Goal: Task Accomplishment & Management: Complete application form

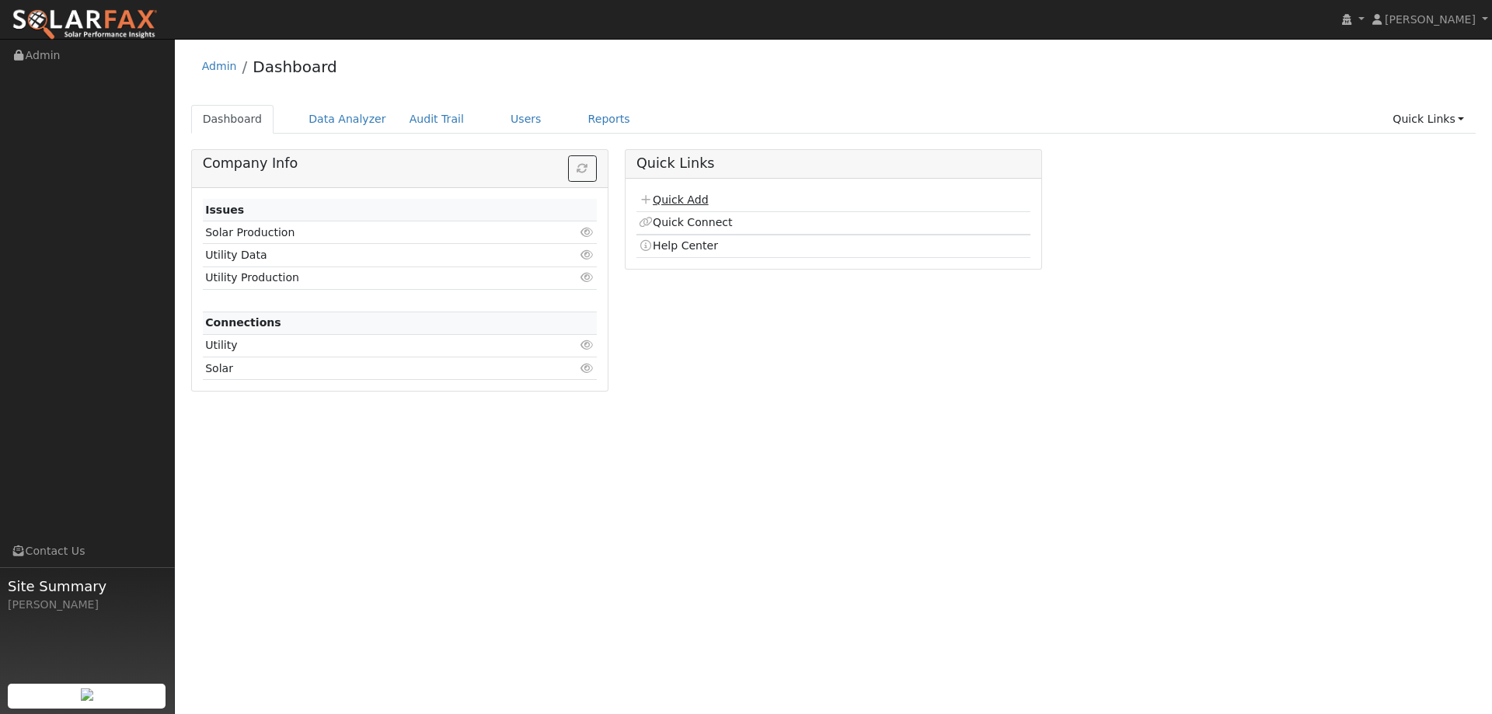
click at [660, 197] on link "Quick Add" at bounding box center [673, 200] width 69 height 12
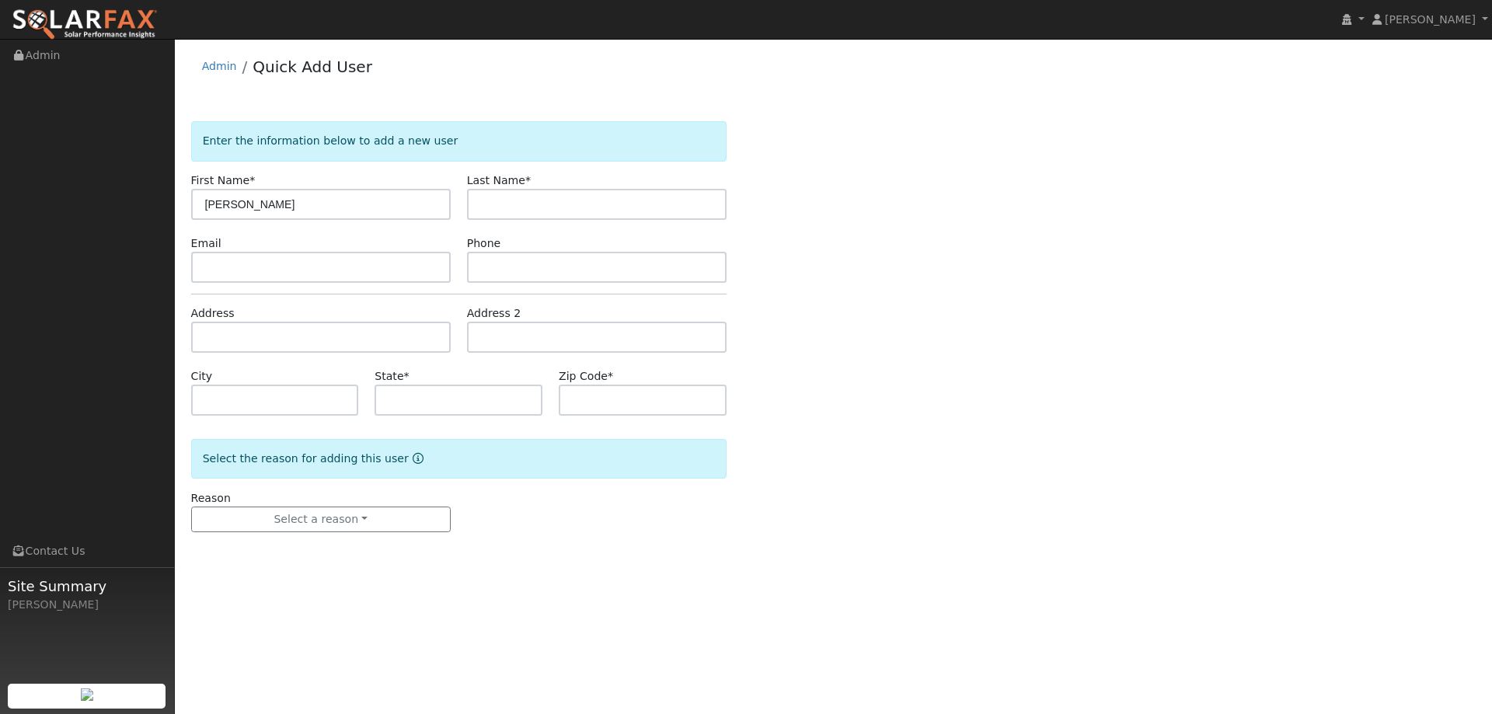
type input "Constance"
type input "Kasai"
paste input "nnurse992@gmail.com"
type input "nnurse992@gmail.com"
click at [493, 277] on input "text" at bounding box center [597, 267] width 260 height 31
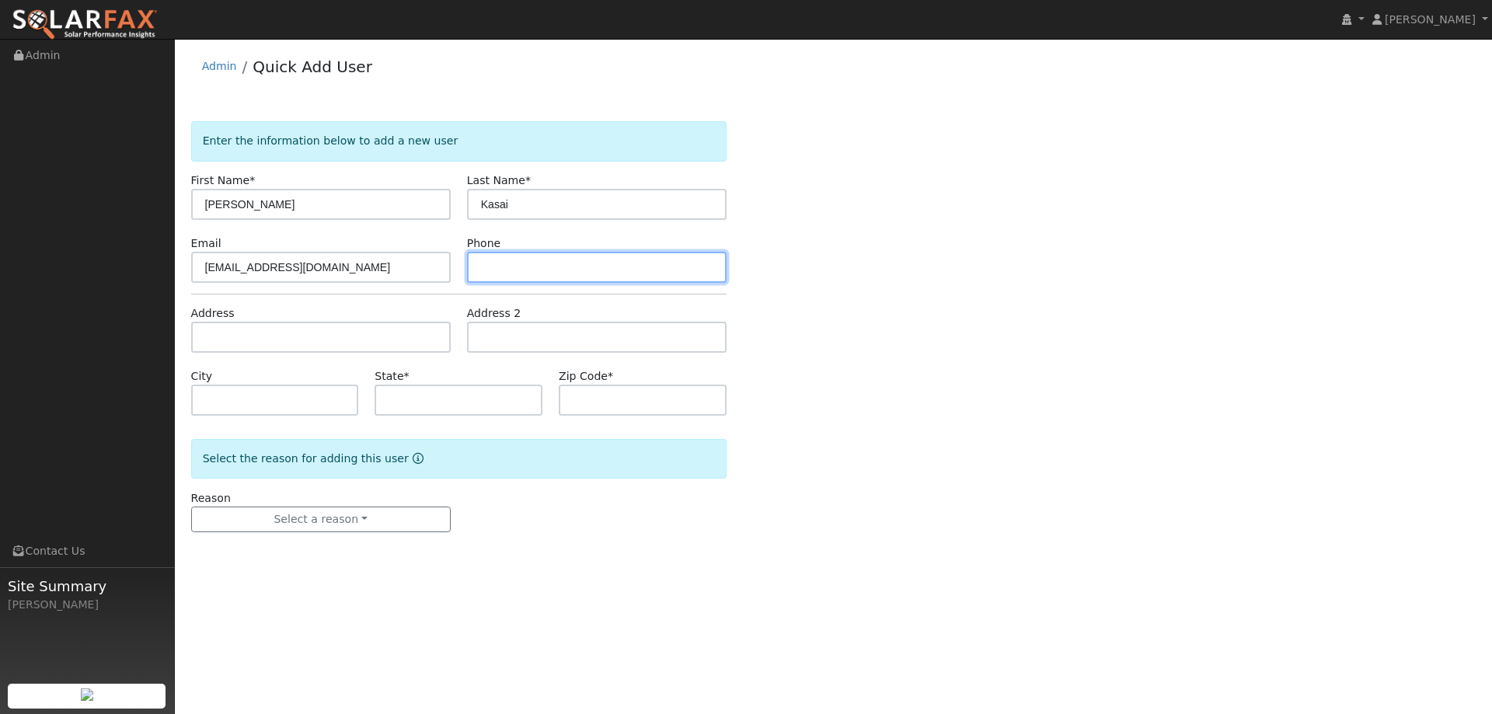
paste input "(510) 612-5335"
type input "(510) 612-5335"
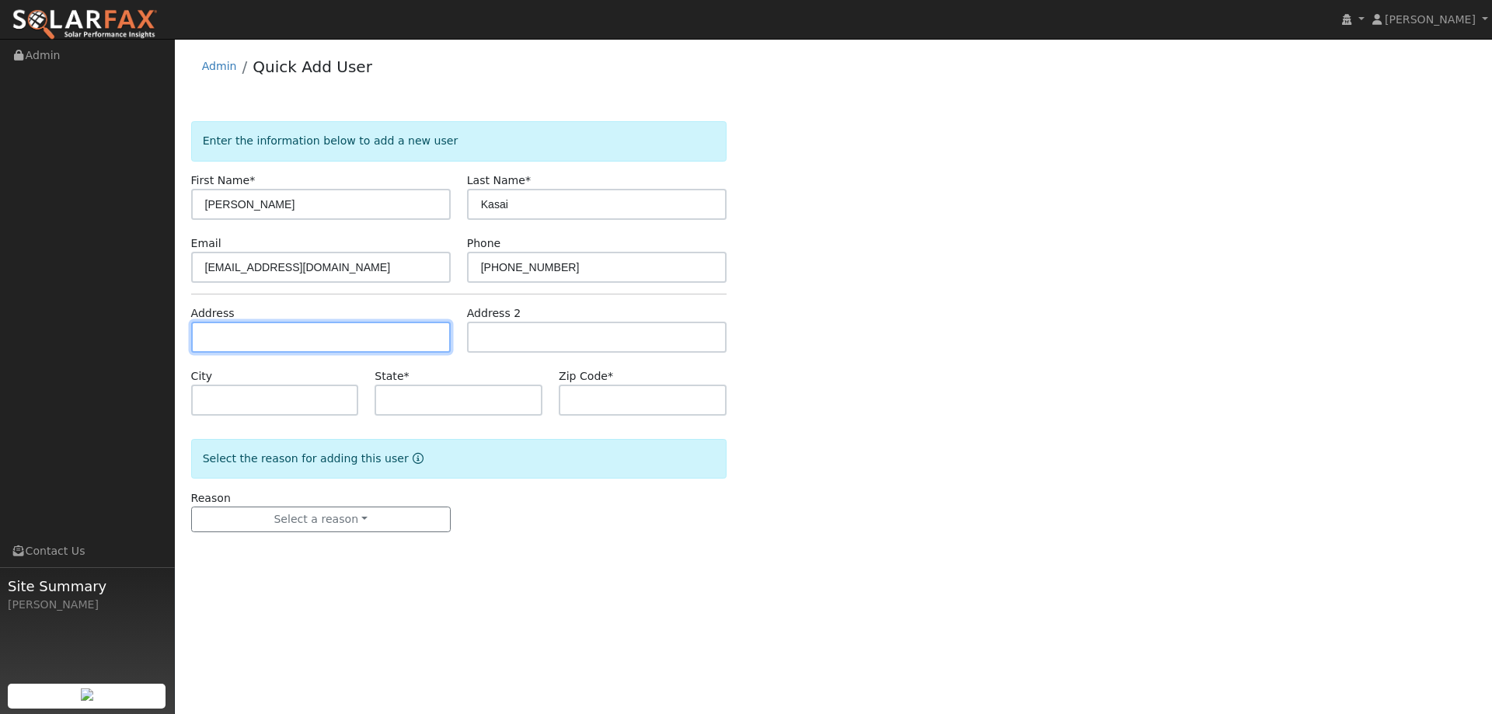
click at [355, 342] on input "text" at bounding box center [321, 337] width 260 height 31
paste input "2555 Flosden Road"
type input "2555 Flosden Road"
type input "American Canyon"
type input "CA"
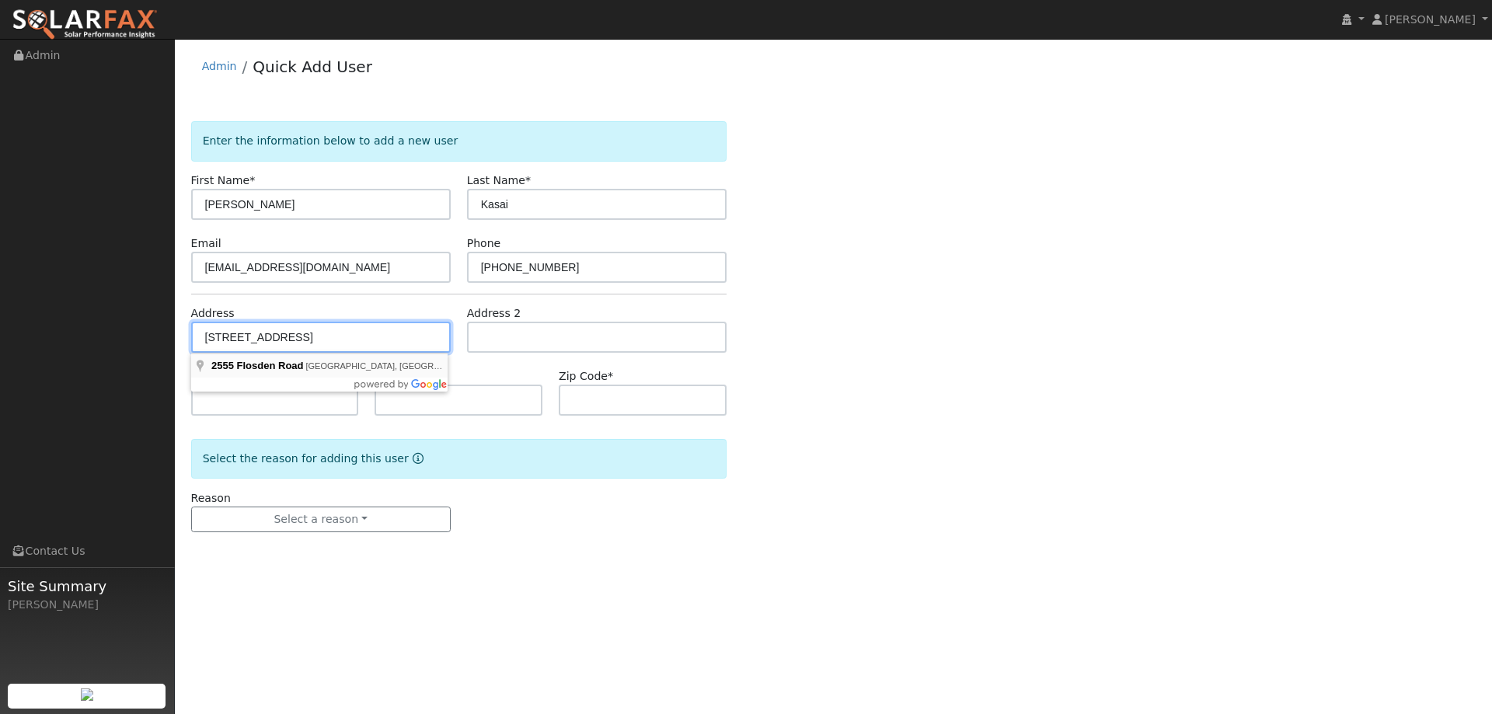
type input "94503"
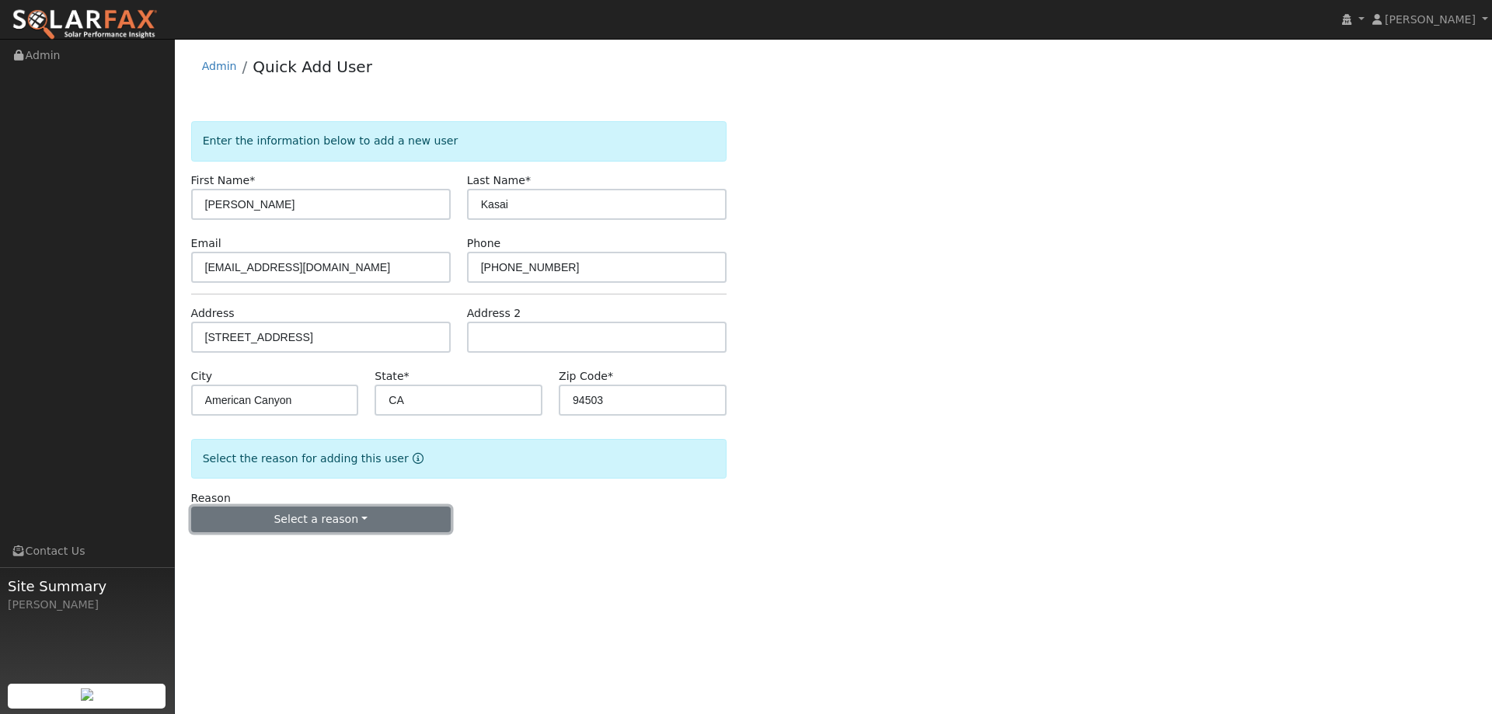
click at [350, 520] on button "Select a reason" at bounding box center [321, 520] width 260 height 26
click at [316, 549] on link "New lead" at bounding box center [278, 552] width 172 height 22
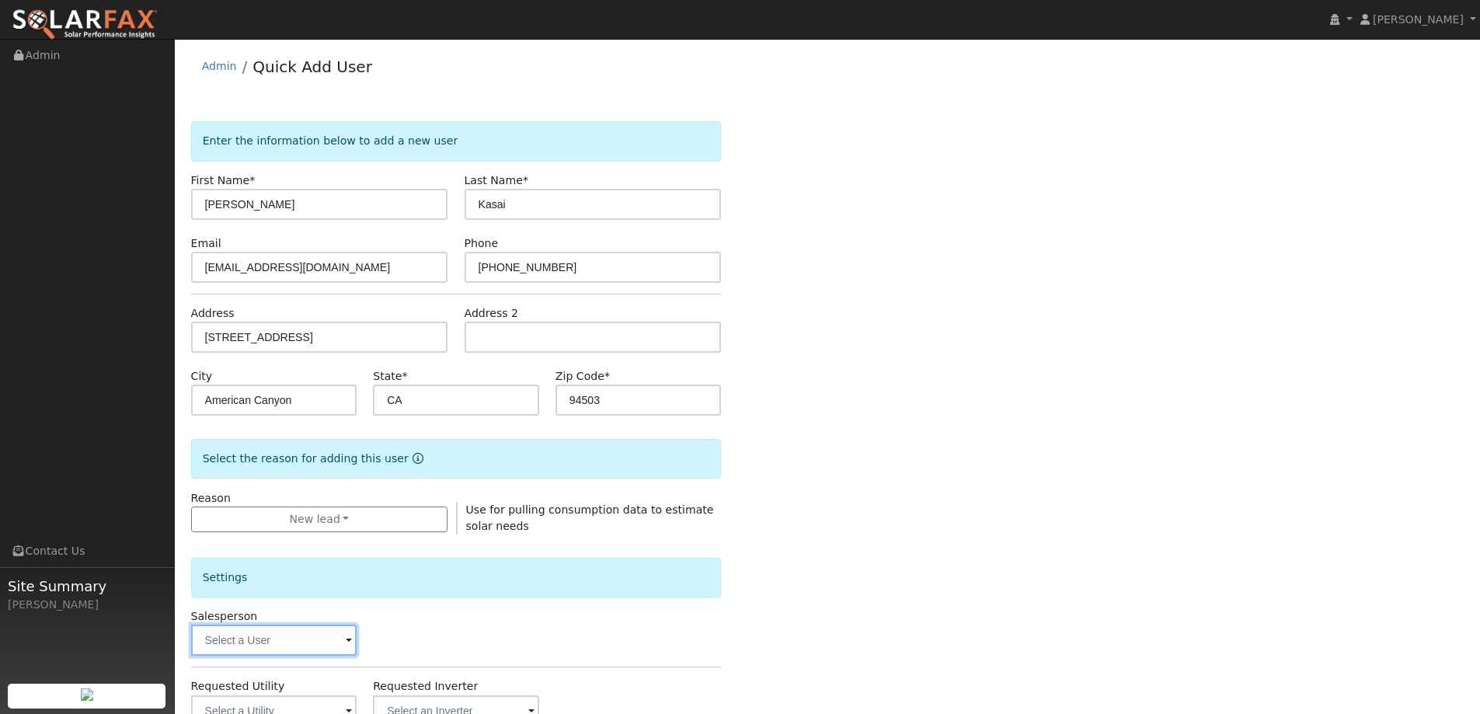
click at [301, 643] on input "text" at bounding box center [274, 640] width 166 height 31
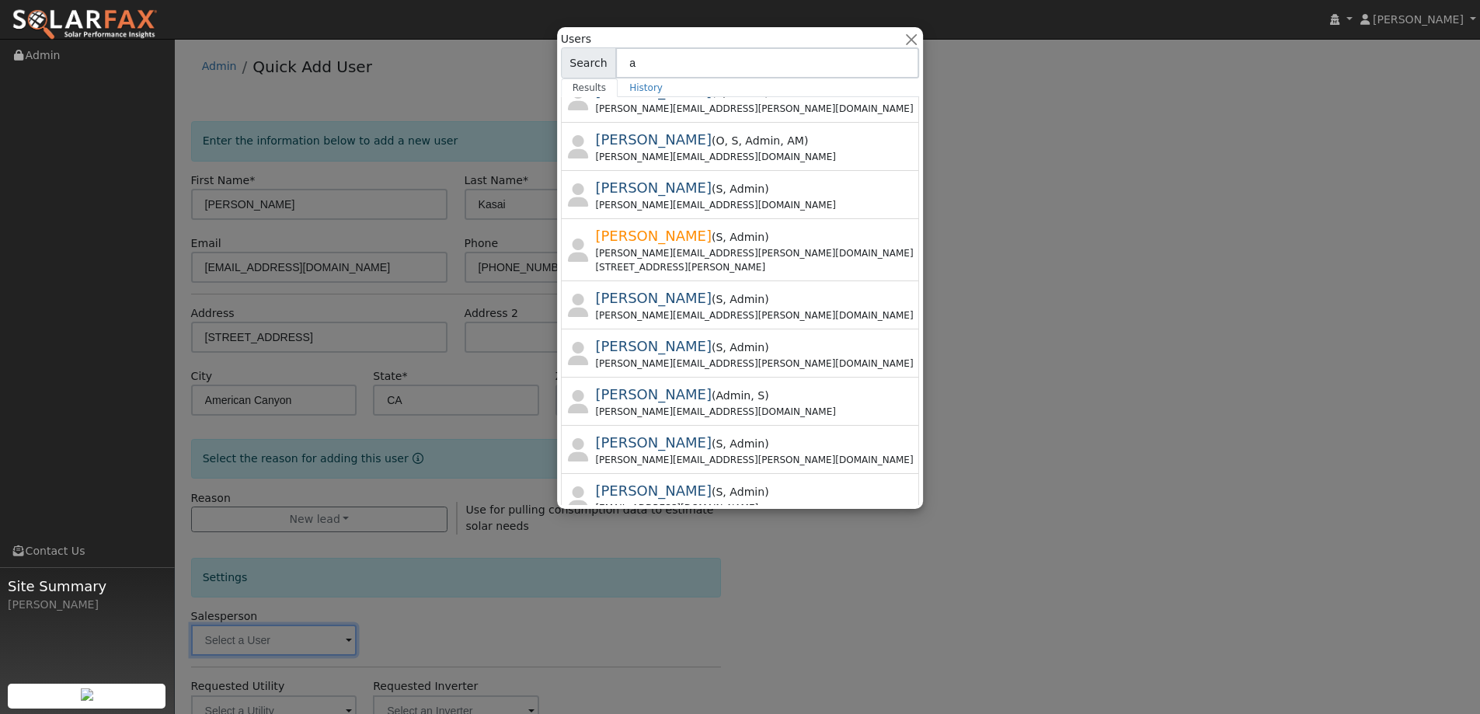
scroll to position [389, 0]
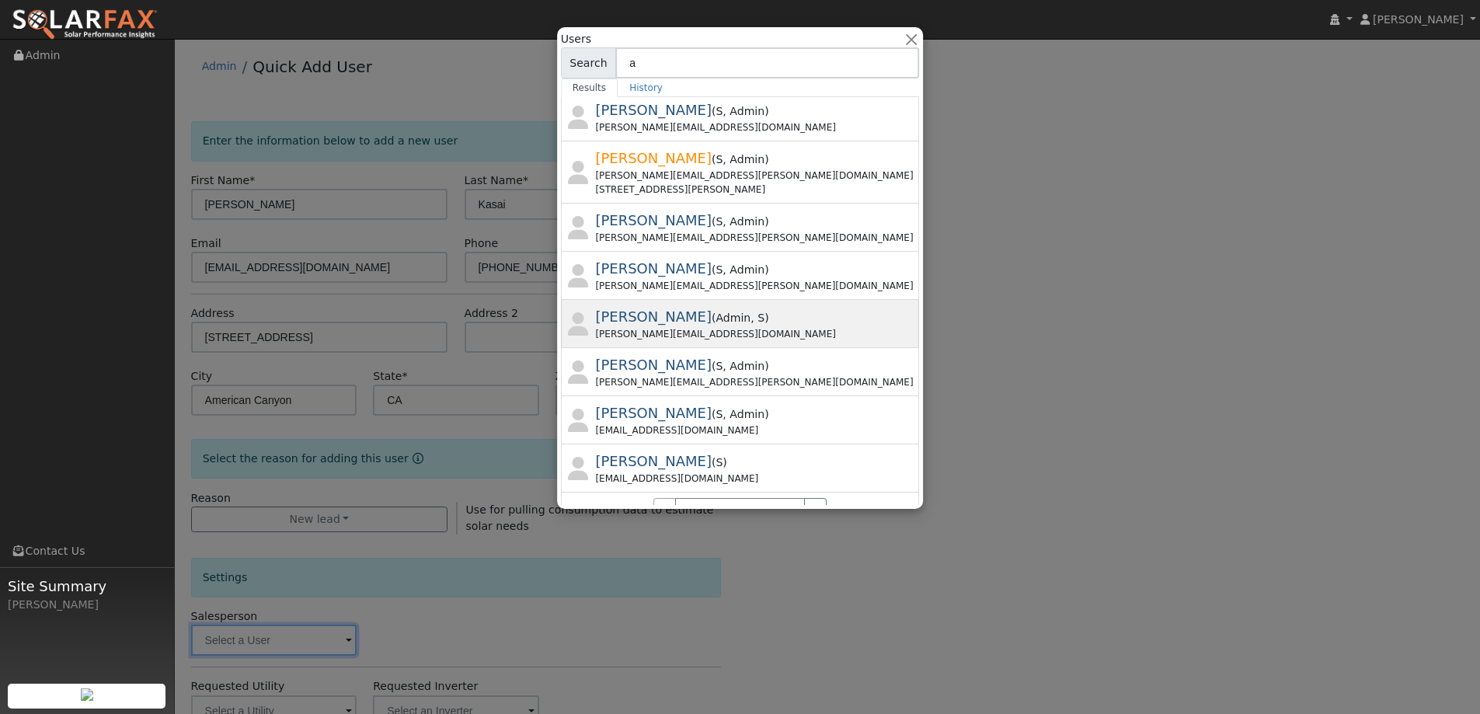
type input "a"
click at [717, 324] on span "( Admin , S )" at bounding box center [741, 318] width 58 height 12
type input "Adam Hedemark"
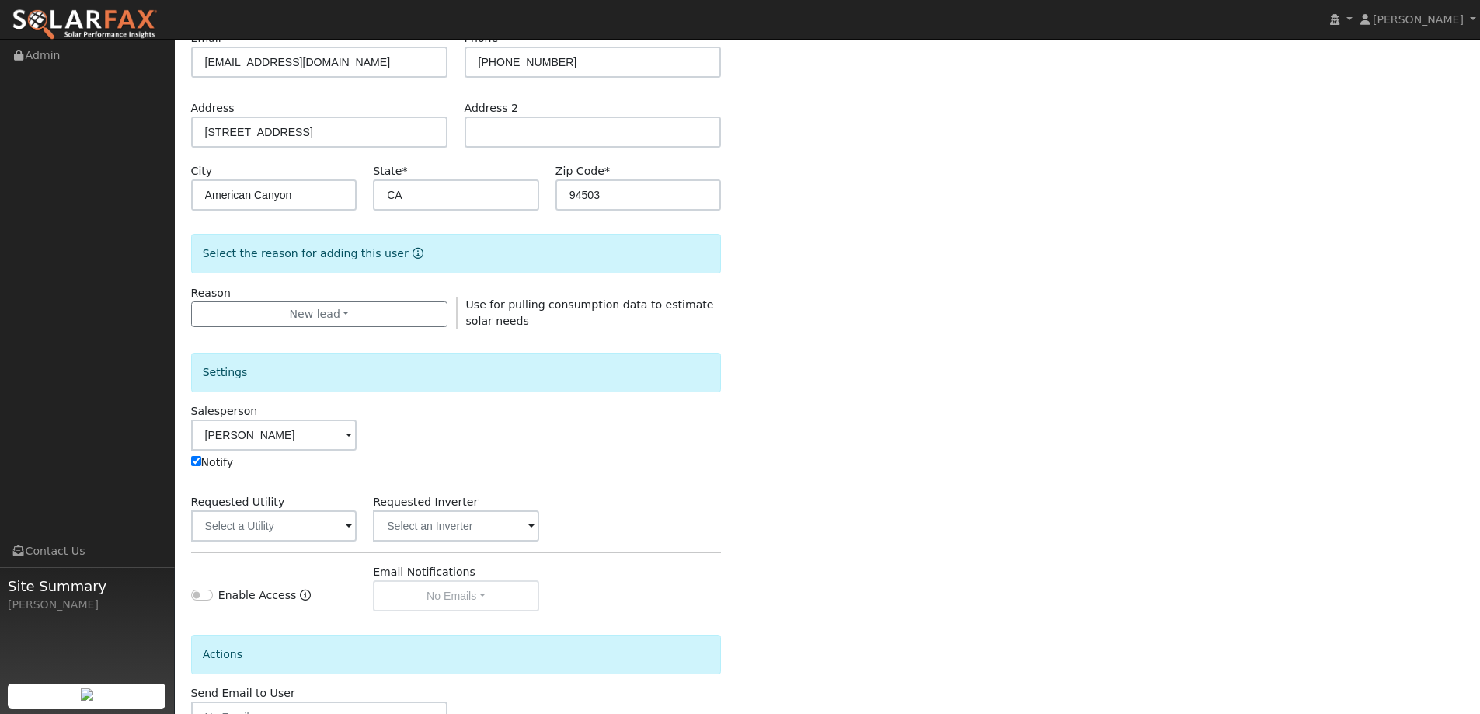
scroll to position [233, 0]
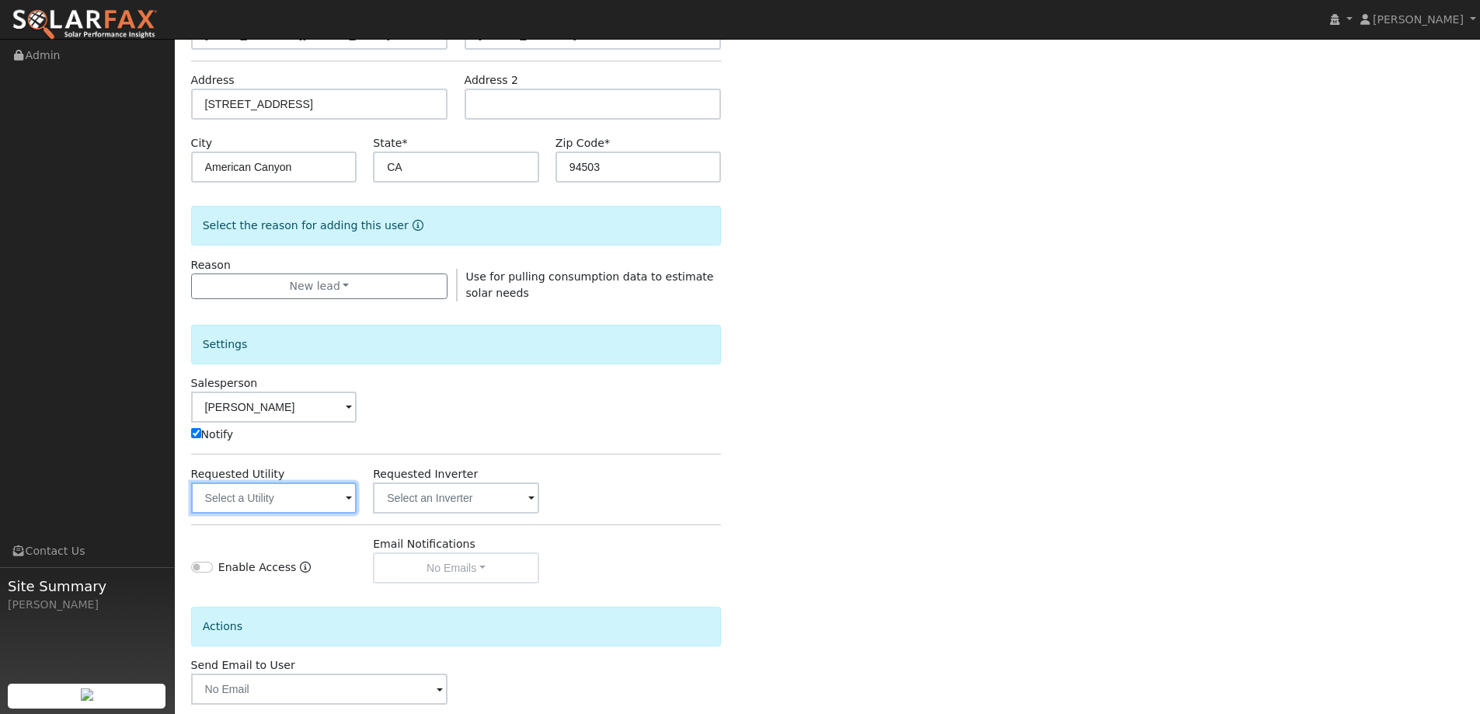
click at [325, 503] on input "text" at bounding box center [274, 498] width 166 height 31
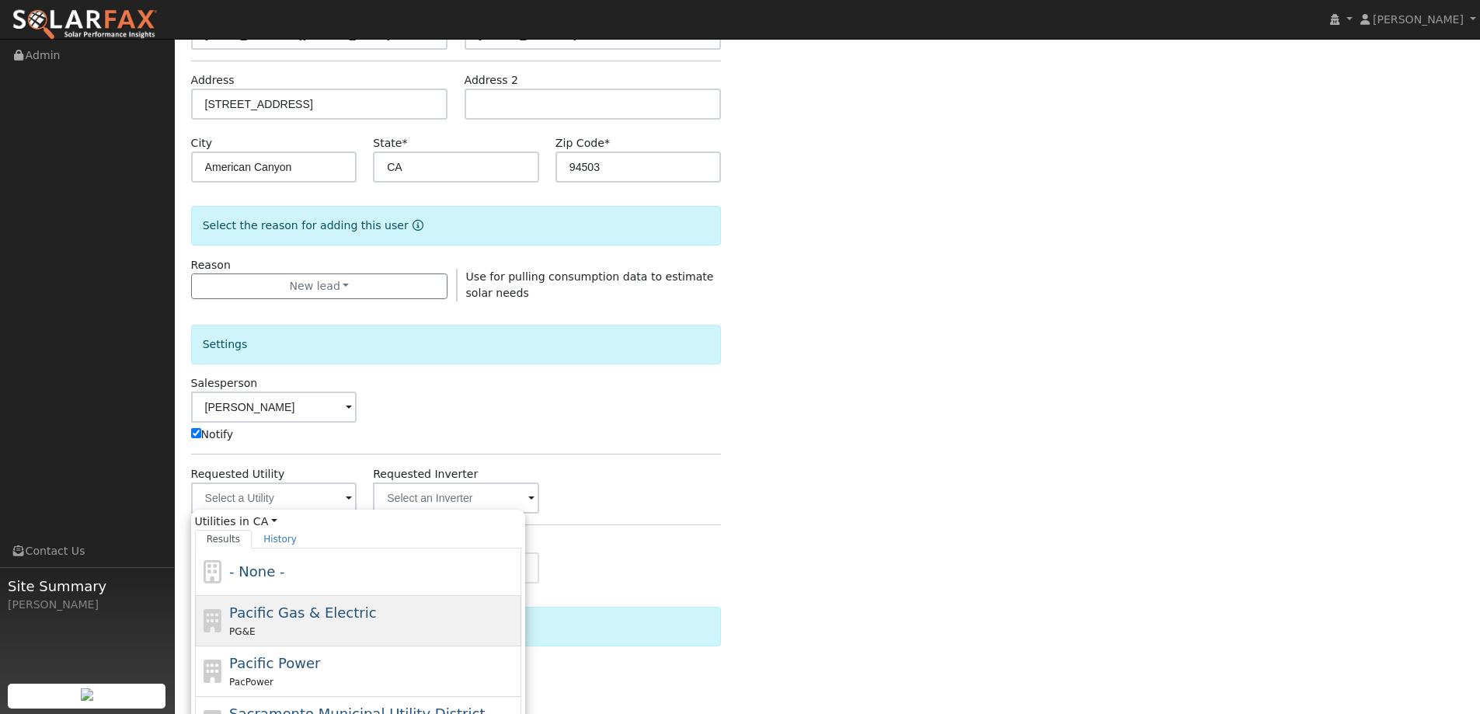
click at [341, 615] on span "Pacific Gas & Electric" at bounding box center [302, 613] width 147 height 16
type input "Pacific Gas & Electric"
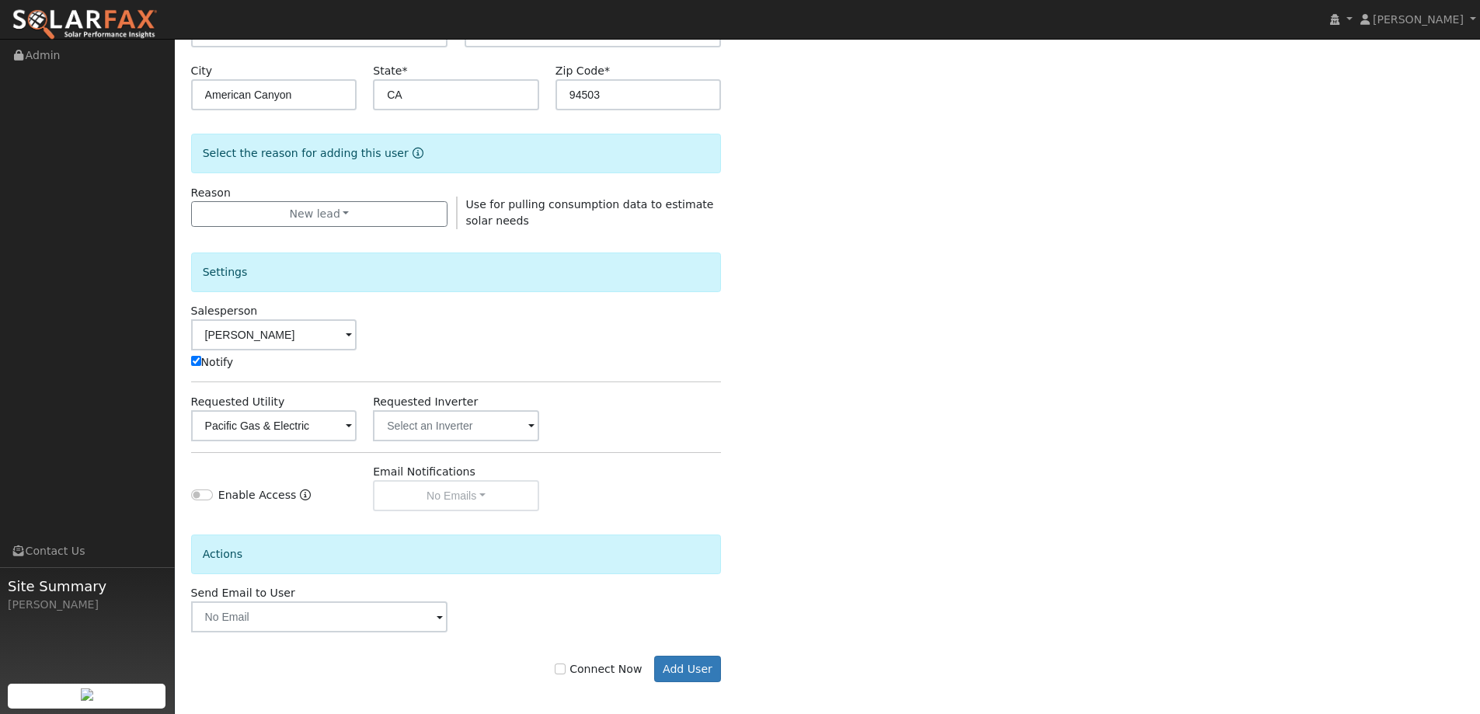
scroll to position [312, 0]
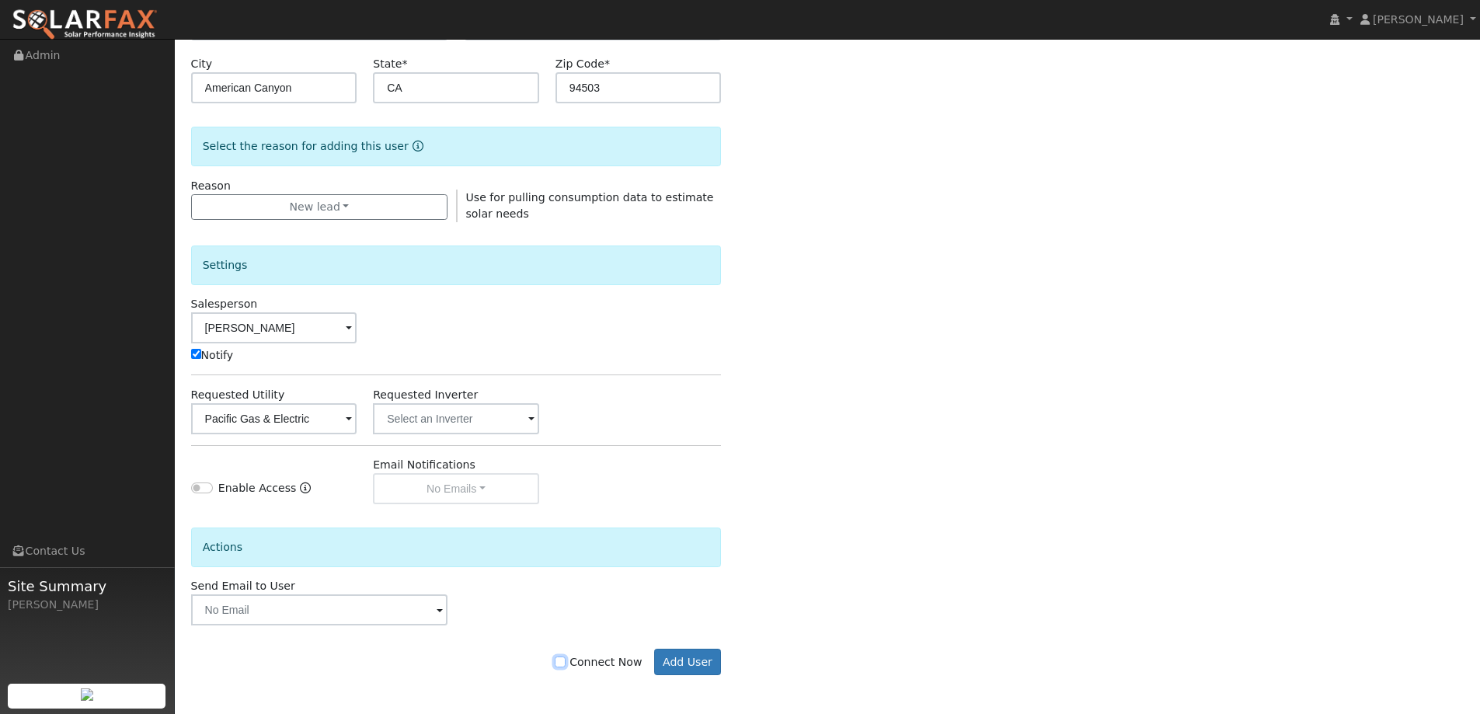
click at [566, 666] on input "Connect Now" at bounding box center [560, 662] width 11 height 11
checkbox input "true"
click at [678, 664] on button "Add User" at bounding box center [688, 662] width 68 height 26
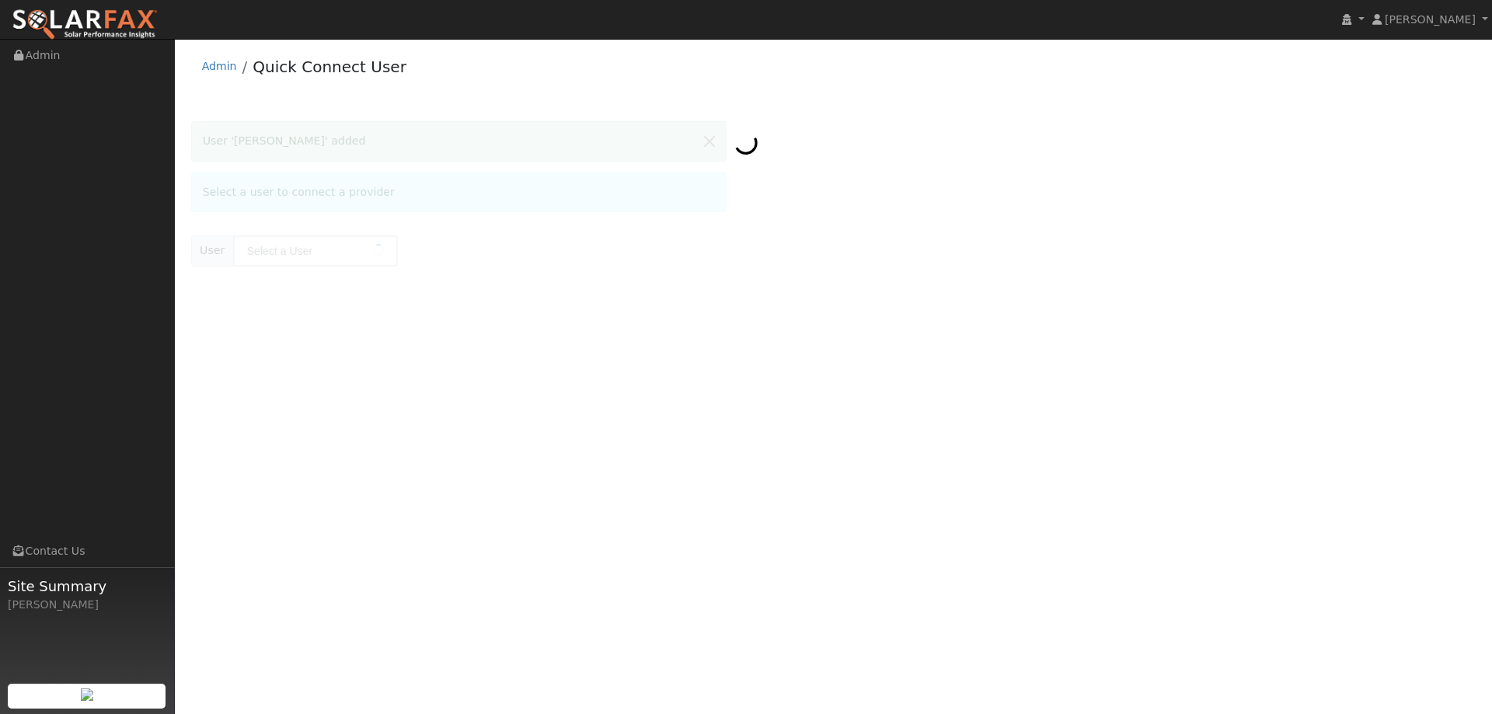
type input "Constance Kasai"
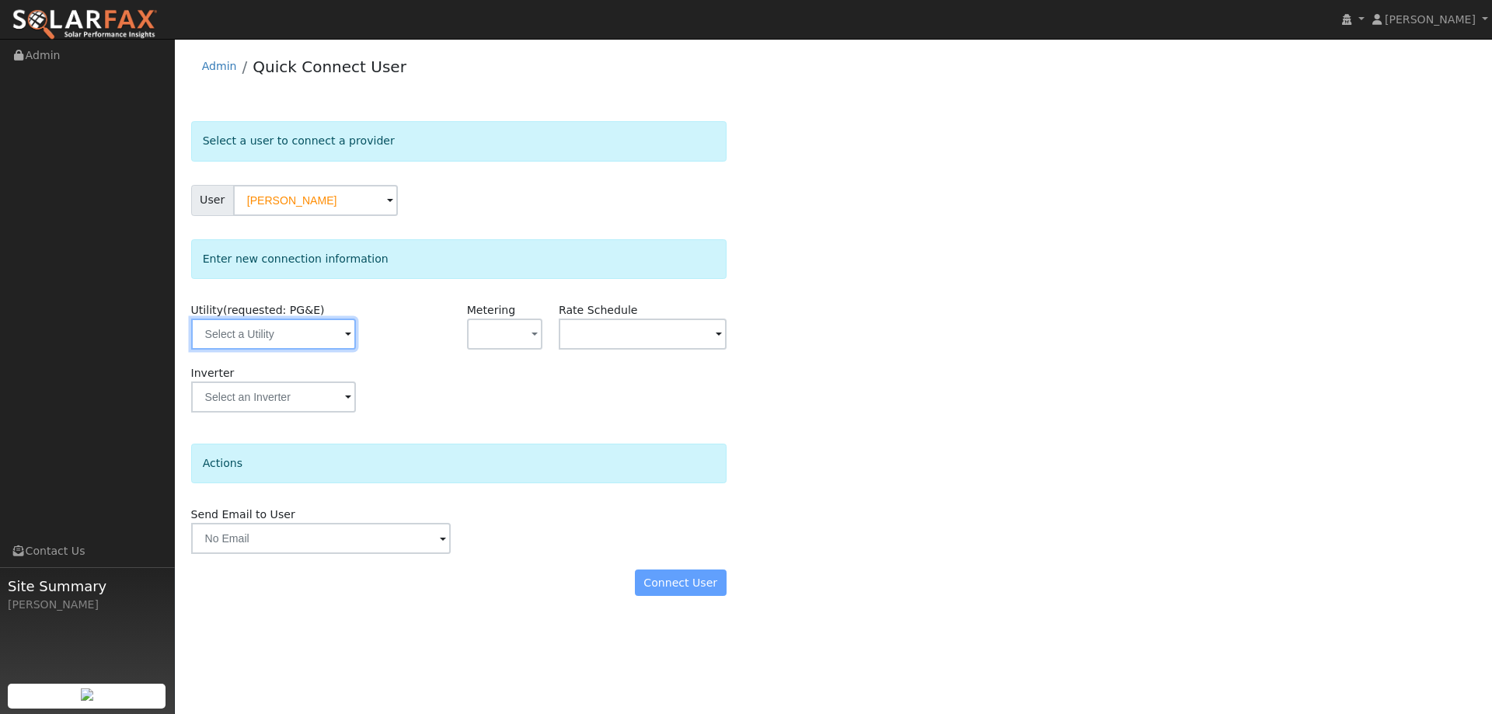
click at [324, 342] on input "text" at bounding box center [273, 334] width 165 height 31
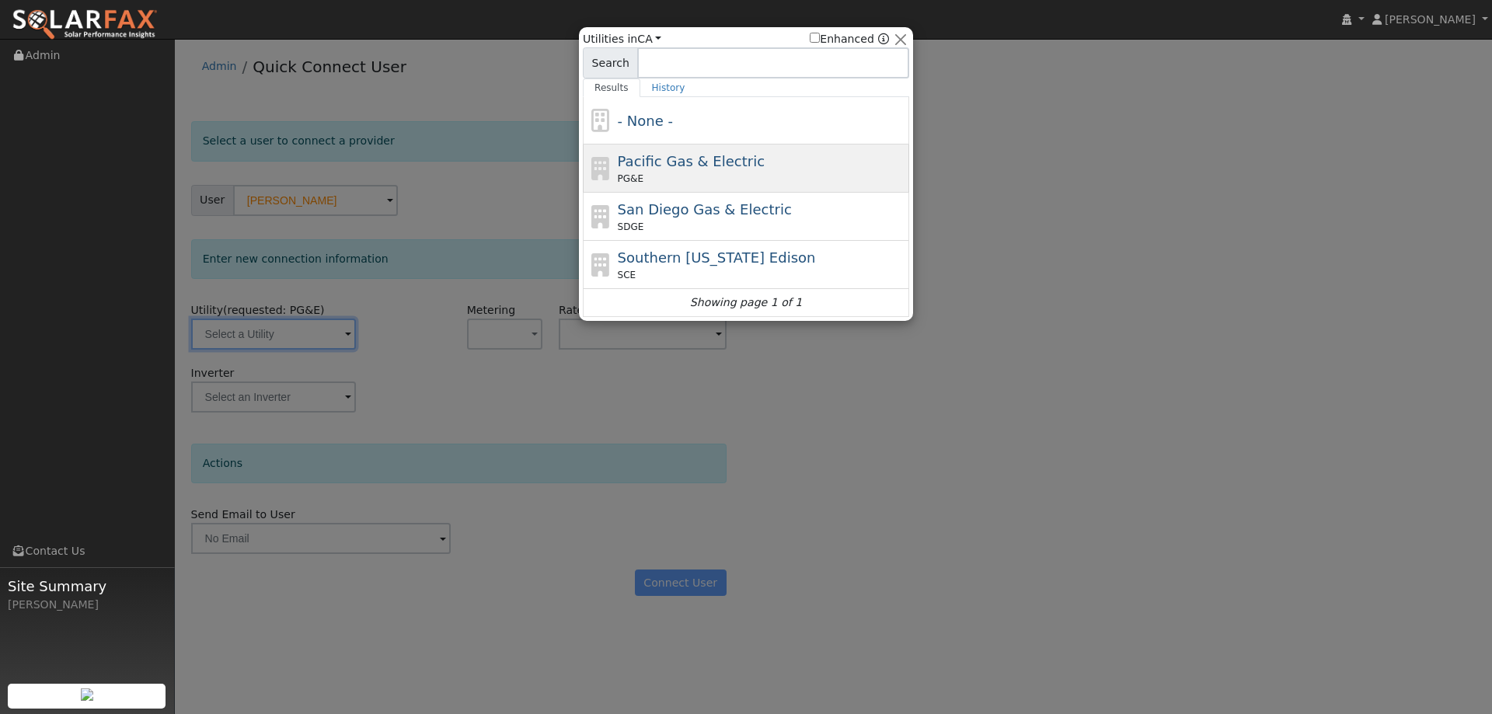
click at [670, 175] on div "PG&E" at bounding box center [762, 179] width 288 height 14
type input "PG&E"
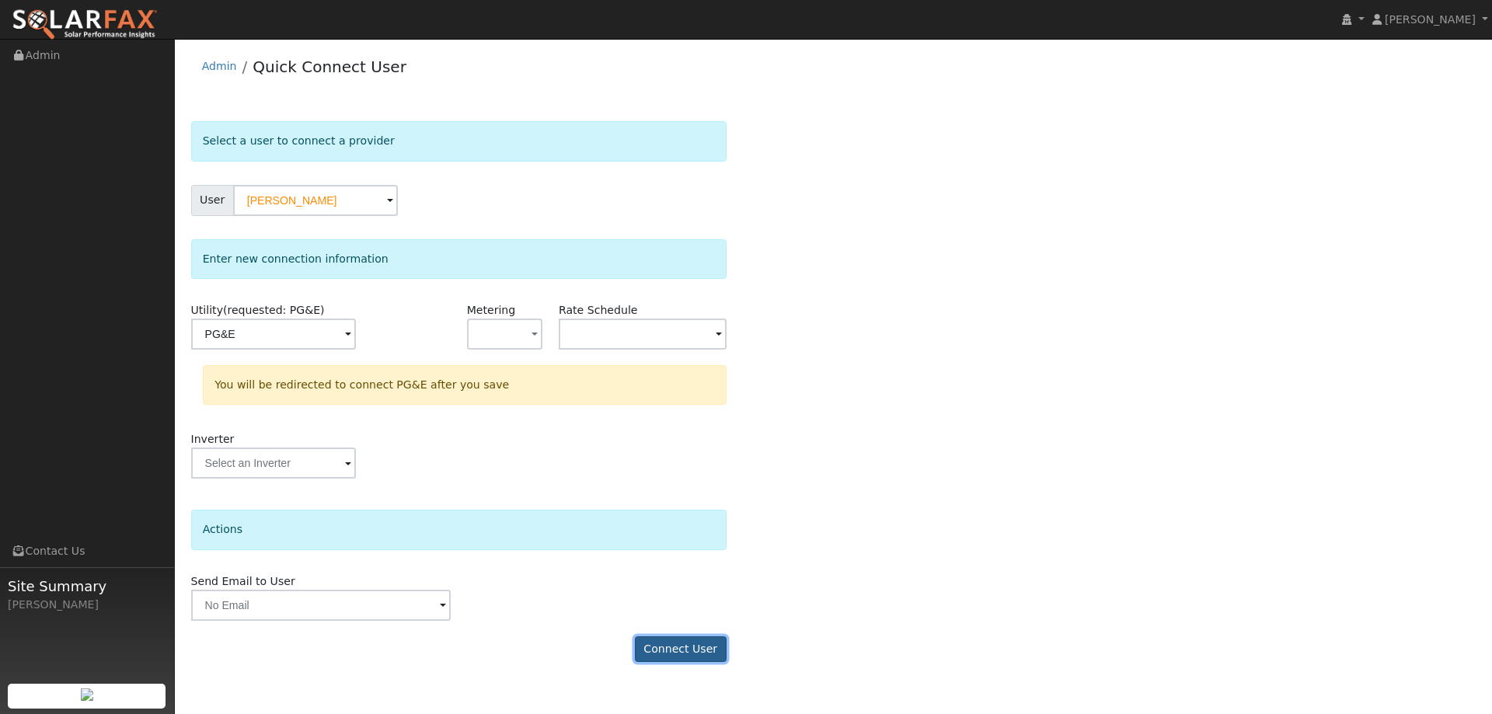
click at [658, 650] on button "Connect User" at bounding box center [681, 649] width 92 height 26
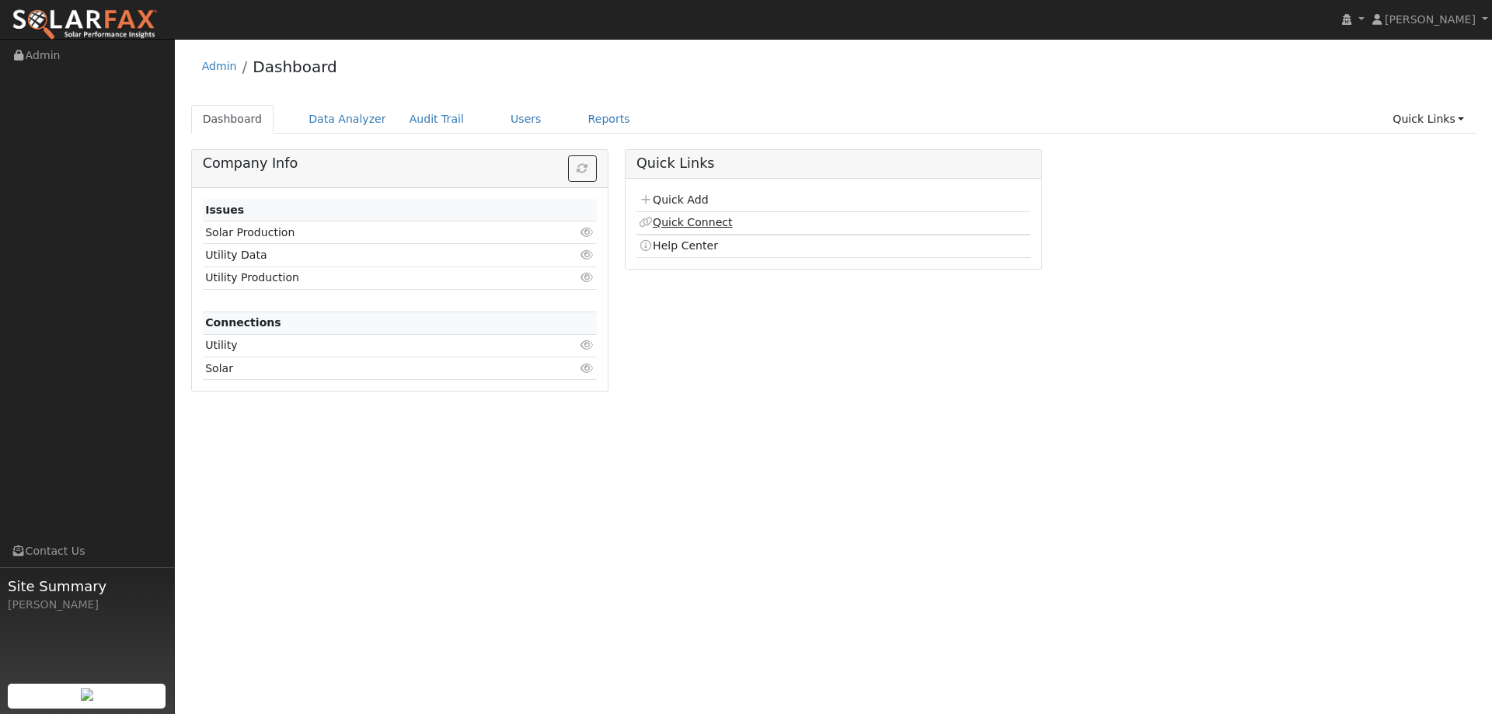
click at [669, 218] on link "Quick Connect" at bounding box center [685, 222] width 93 height 12
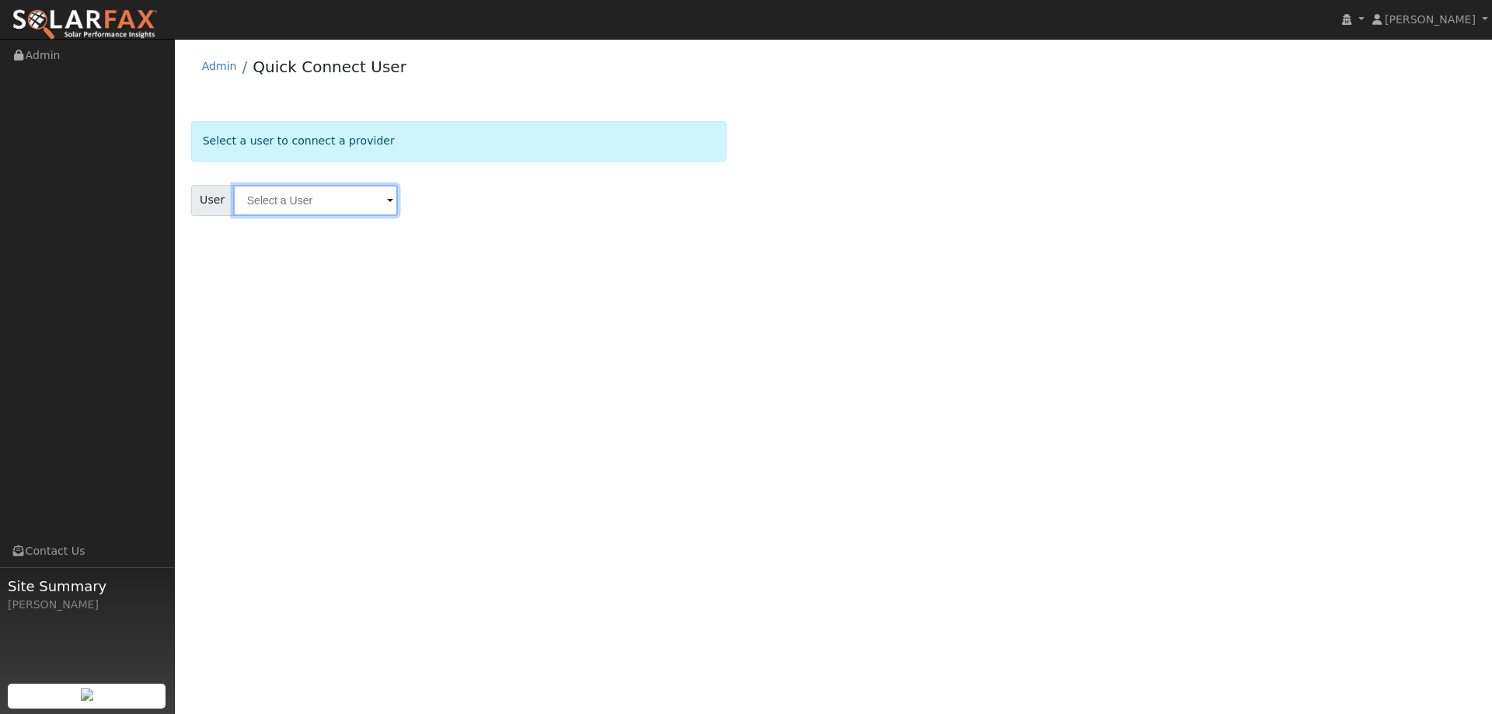
click at [361, 214] on input "text" at bounding box center [315, 200] width 165 height 31
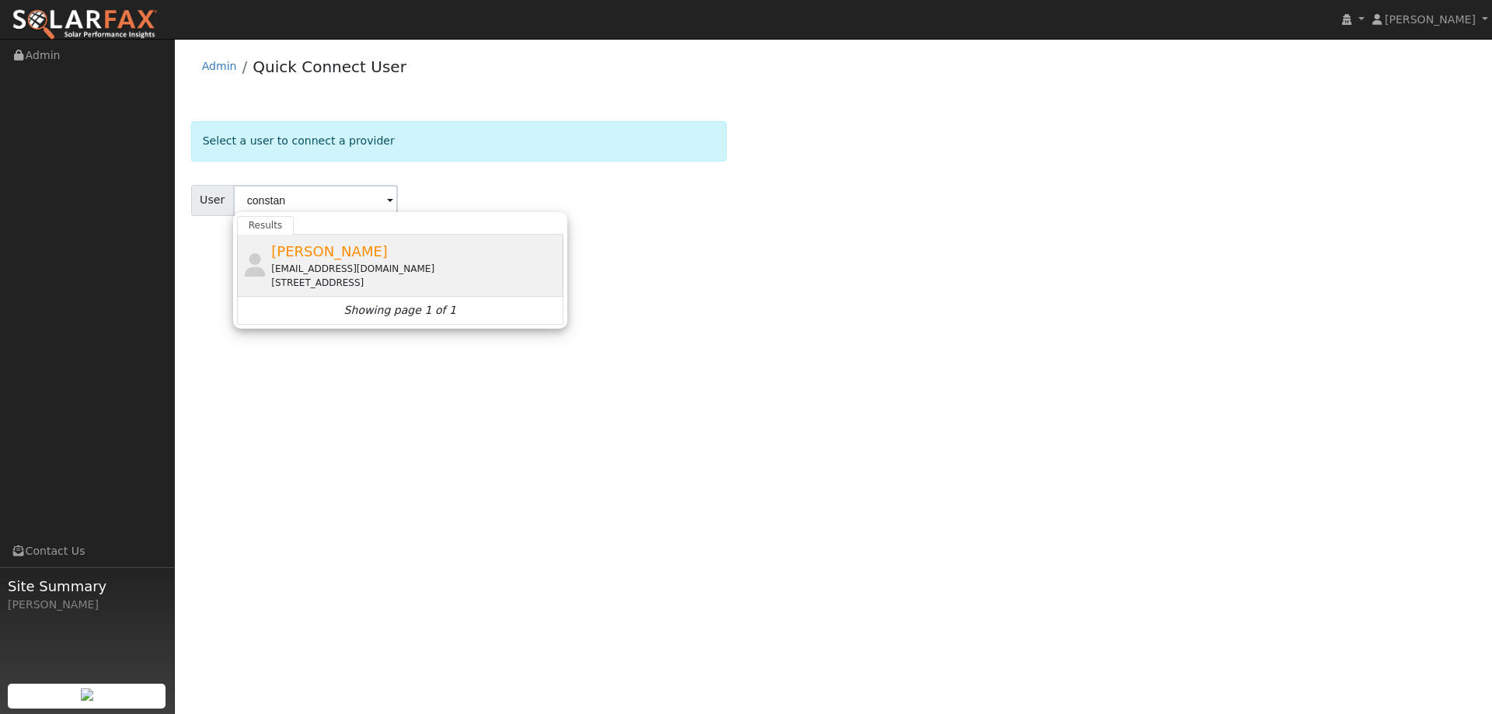
click at [402, 248] on div "[PERSON_NAME] [EMAIL_ADDRESS][DOMAIN_NAME] [STREET_ADDRESS]" at bounding box center [415, 265] width 288 height 49
type input "[PERSON_NAME]"
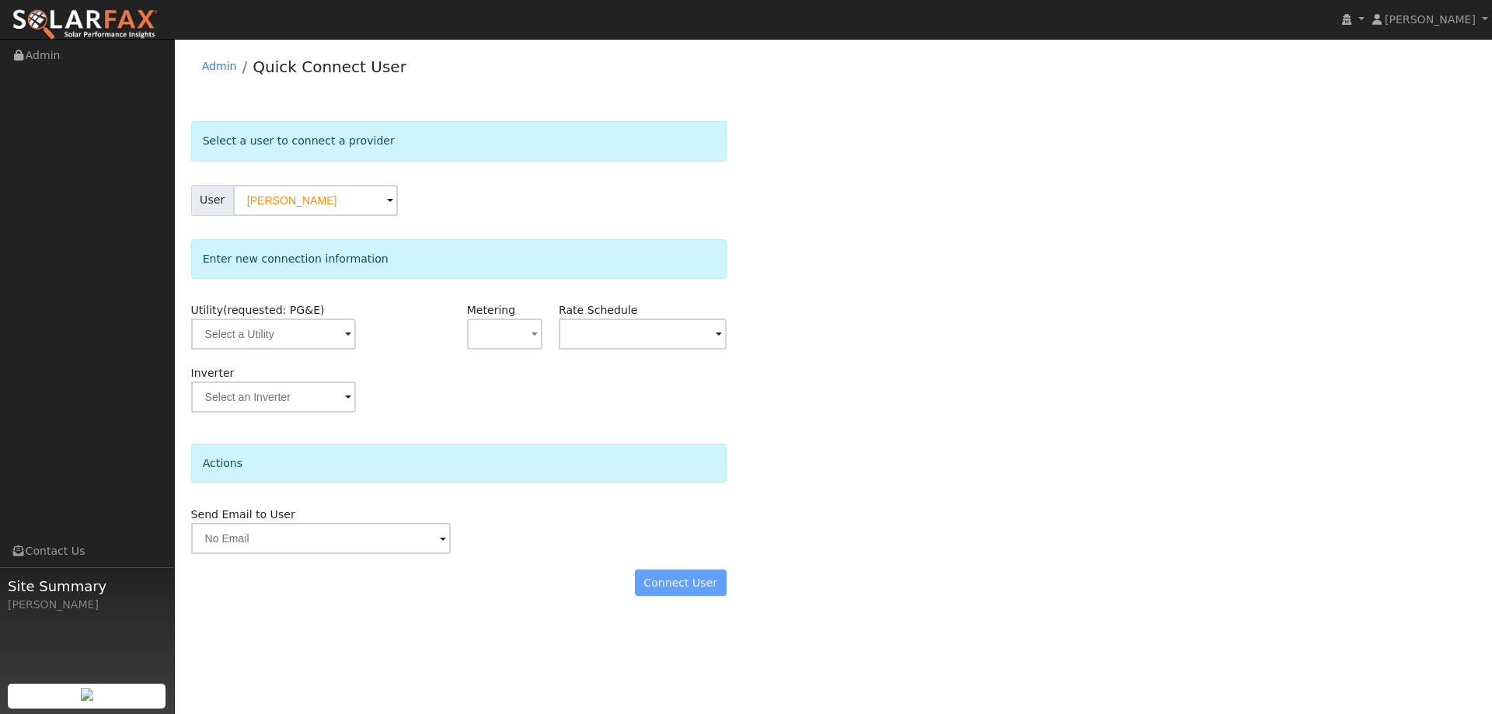
click at [347, 336] on span at bounding box center [348, 335] width 6 height 18
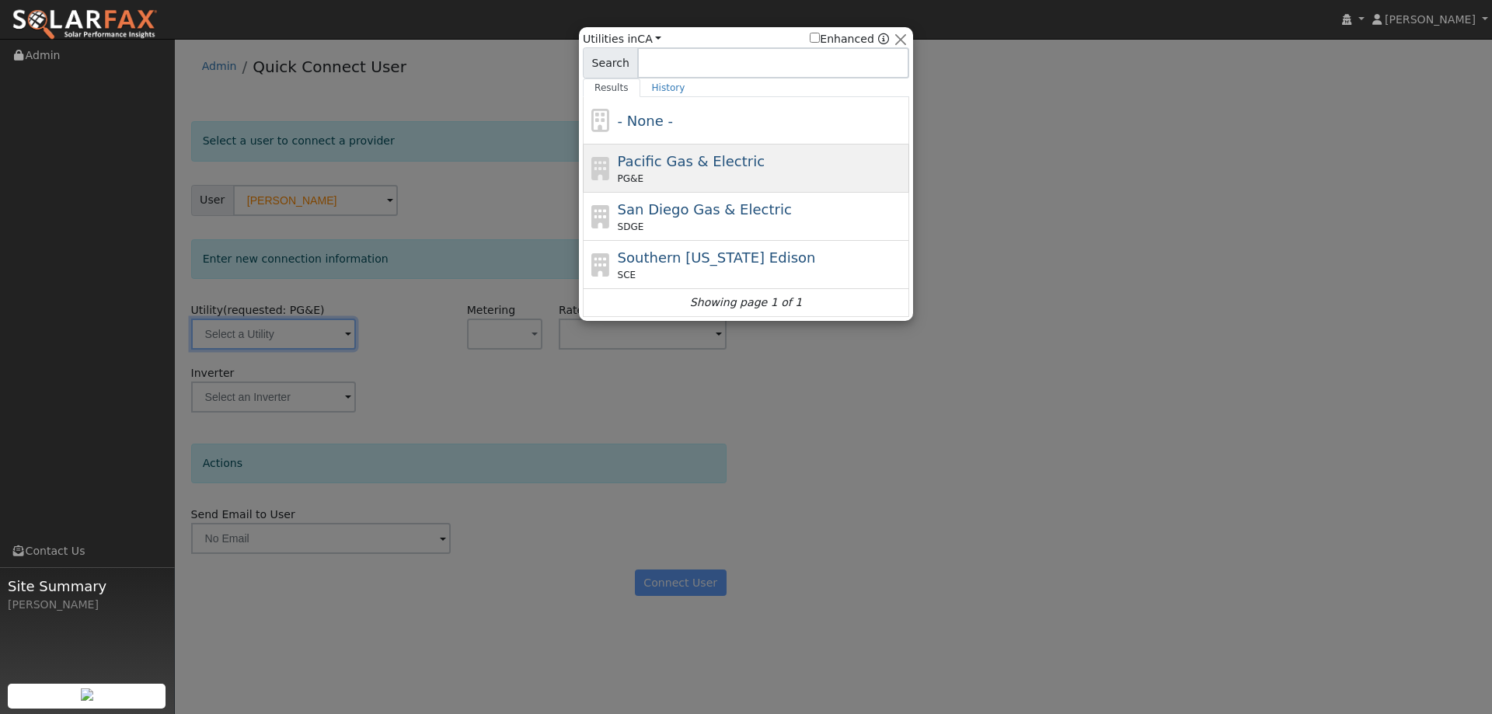
click at [718, 155] on span "Pacific Gas & Electric" at bounding box center [691, 161] width 147 height 16
type input "PG&E"
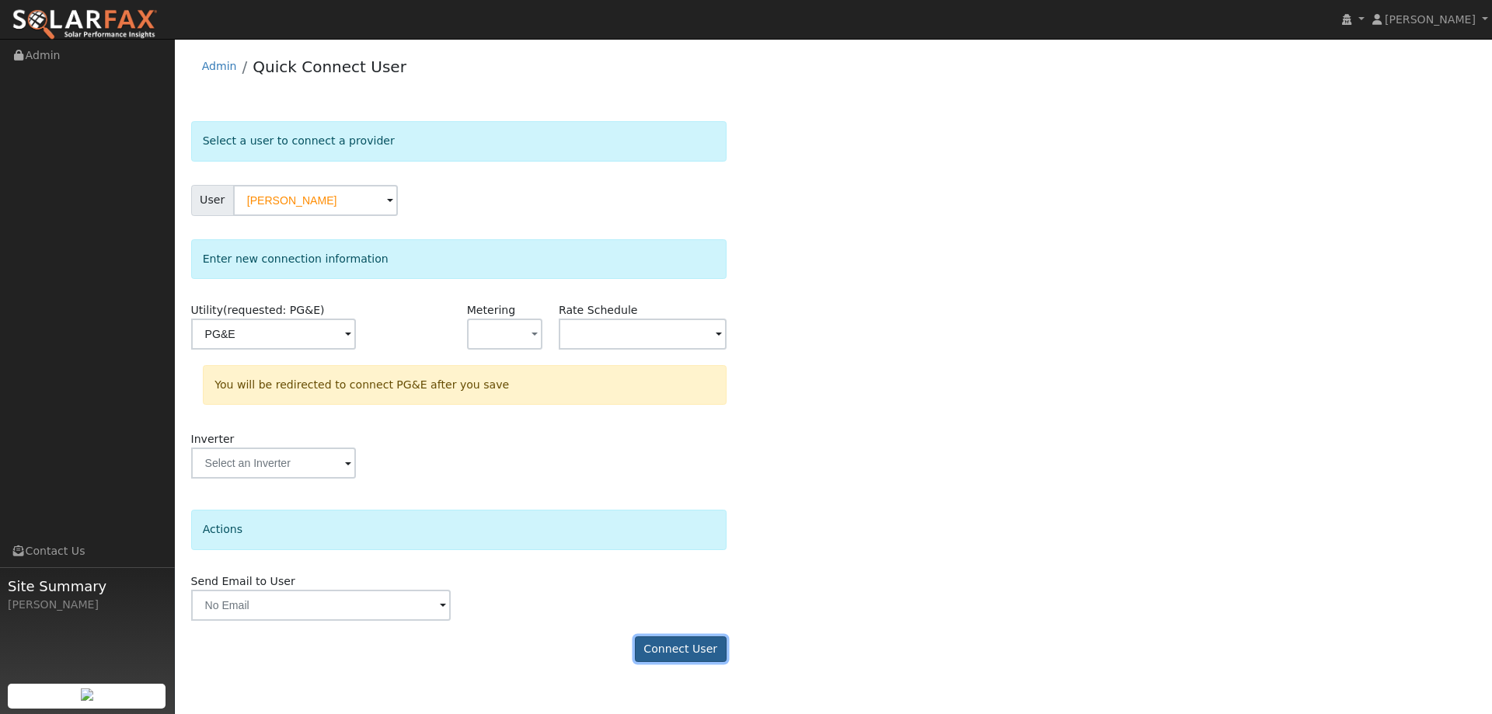
click at [686, 641] on button "Connect User" at bounding box center [681, 649] width 92 height 26
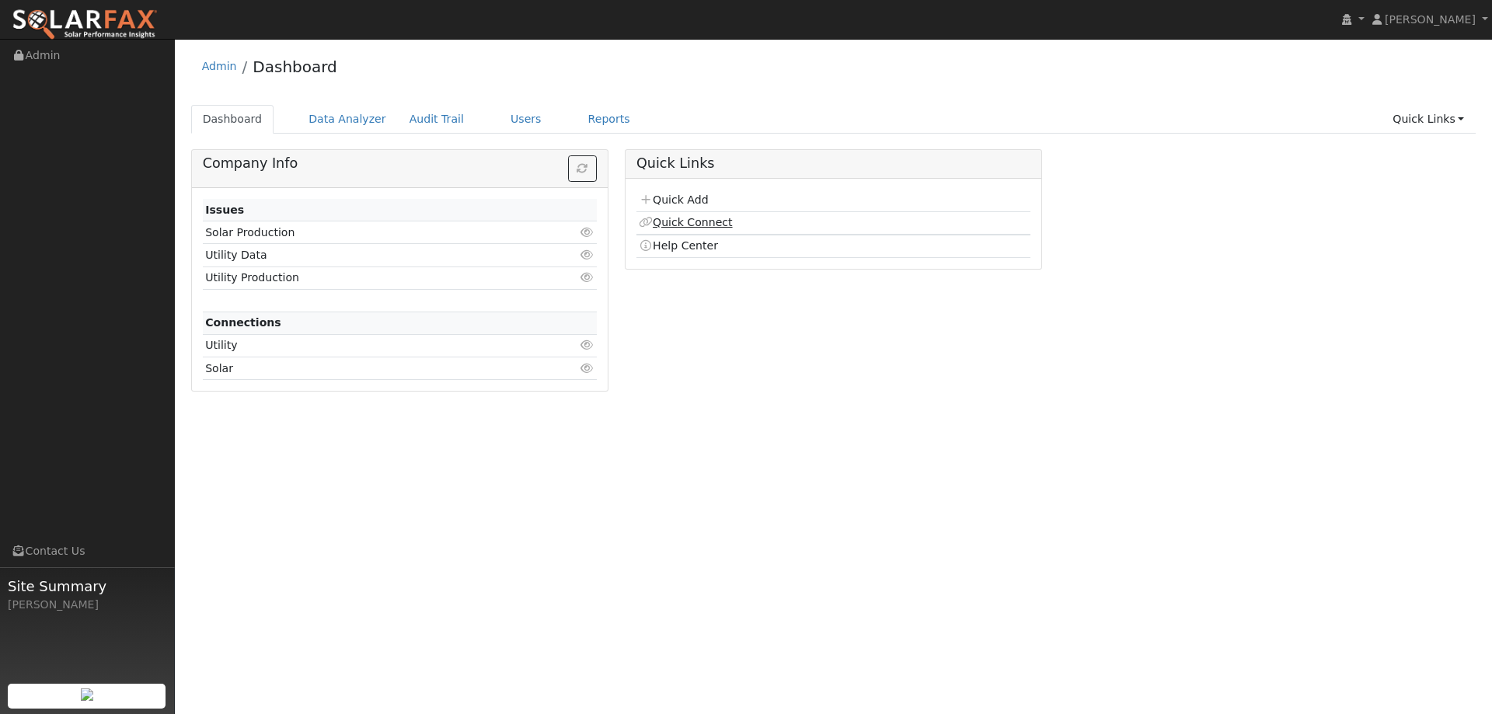
click at [715, 221] on link "Quick Connect" at bounding box center [685, 222] width 93 height 12
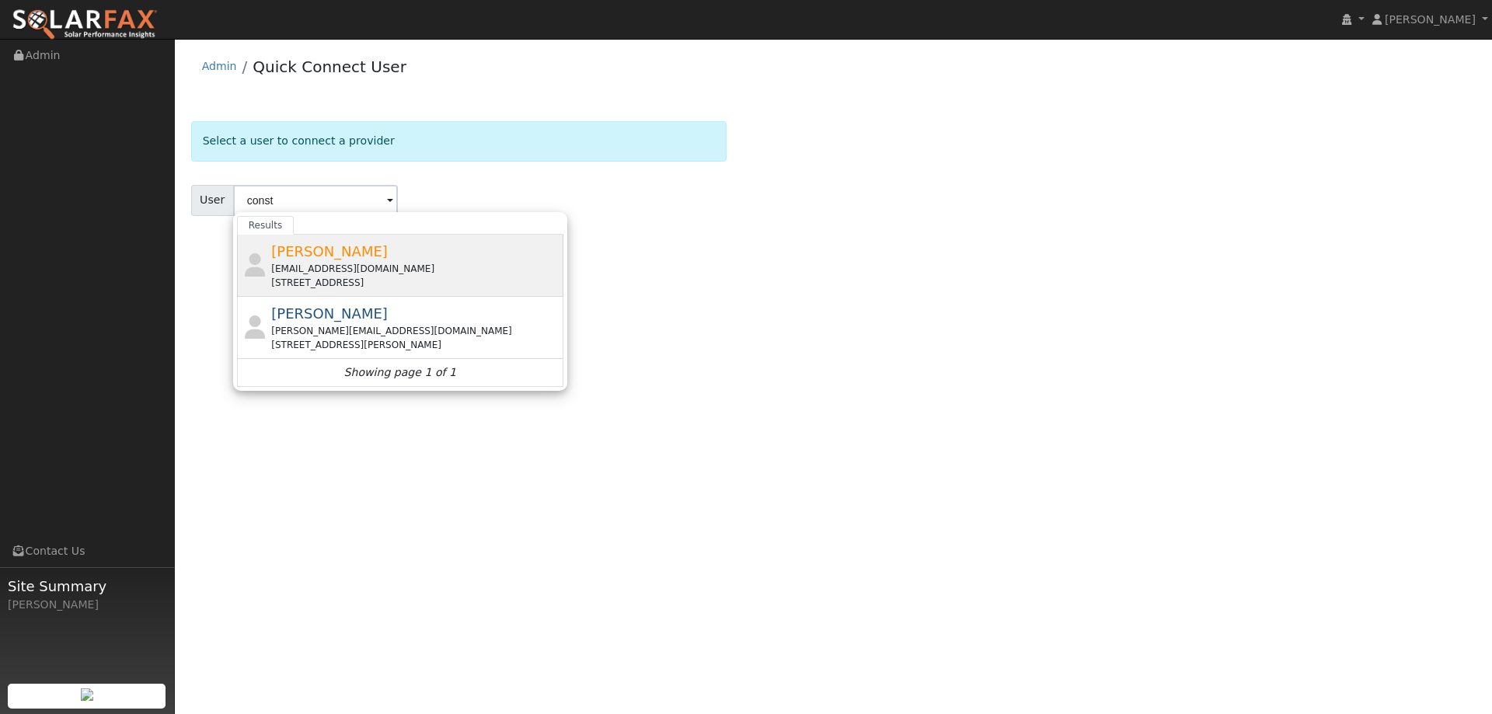
click at [297, 257] on span "Constance Kasai" at bounding box center [329, 251] width 117 height 16
type input "Constance Kasai"
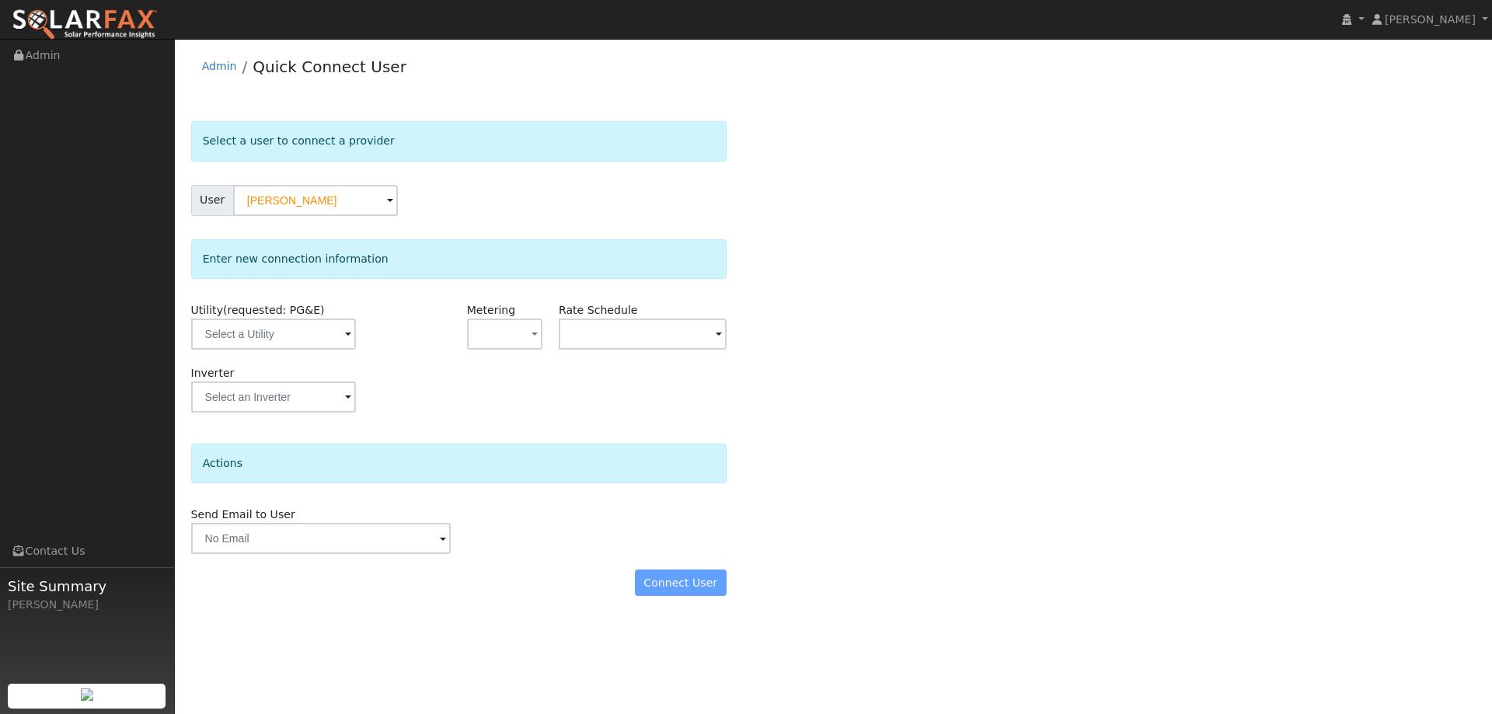
click at [345, 331] on span at bounding box center [348, 335] width 6 height 18
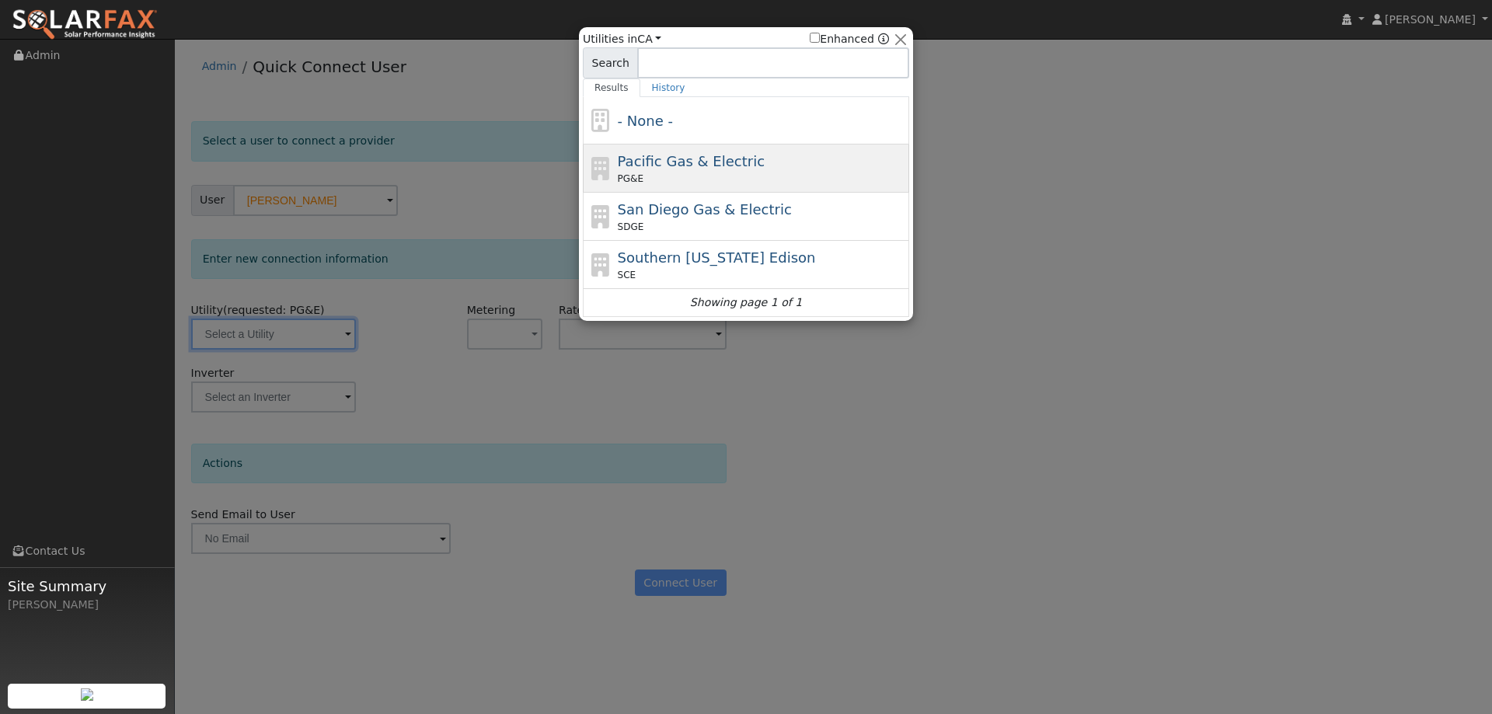
click at [602, 180] on icon at bounding box center [601, 168] width 26 height 23
type input "PG&E"
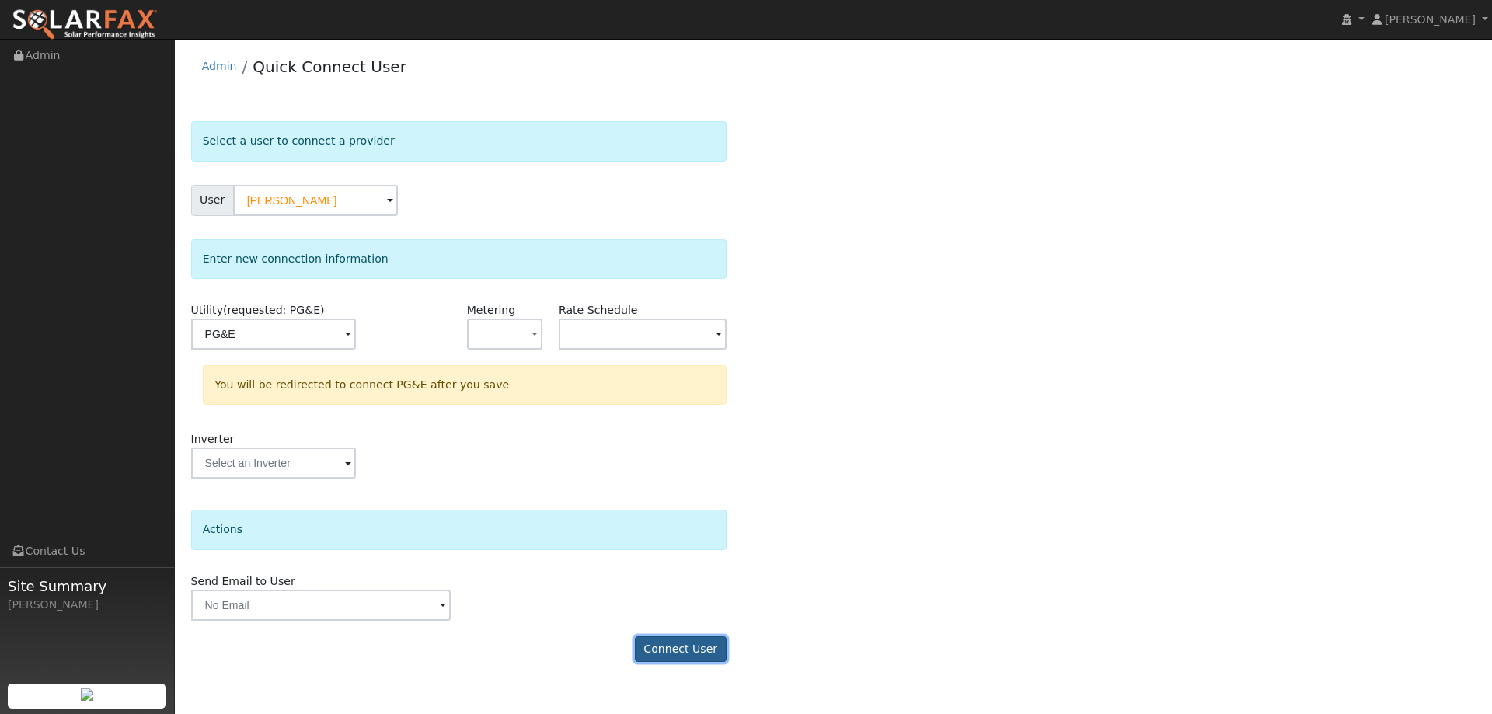
click at [673, 654] on button "Connect User" at bounding box center [681, 649] width 92 height 26
